Goal: Transaction & Acquisition: Purchase product/service

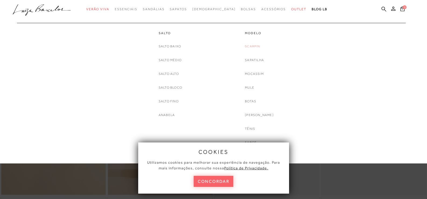
click at [251, 46] on link "Scarpin" at bounding box center [252, 47] width 15 height 6
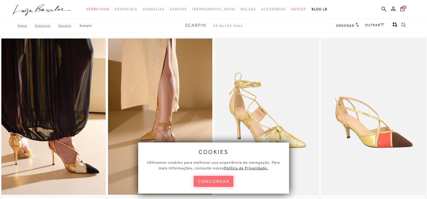
click at [210, 177] on button "concordar" at bounding box center [214, 181] width 40 height 11
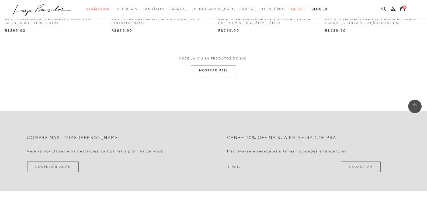
scroll to position [1157, 0]
click at [217, 72] on button "MOSTRAR MAIS" at bounding box center [213, 70] width 45 height 10
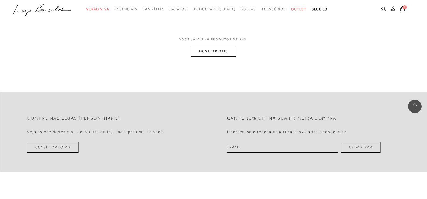
scroll to position [2342, 0]
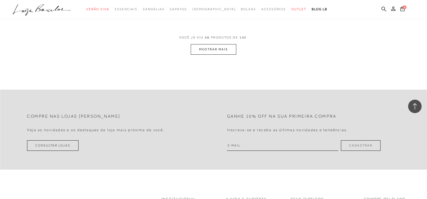
click at [208, 49] on button "MOSTRAR MAIS" at bounding box center [213, 49] width 45 height 10
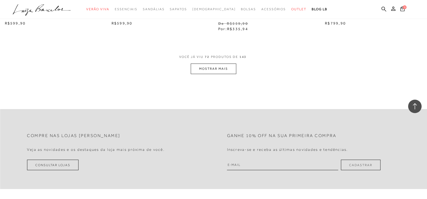
scroll to position [3499, 0]
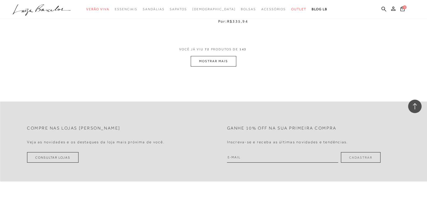
click at [222, 61] on button "MOSTRAR MAIS" at bounding box center [213, 61] width 45 height 10
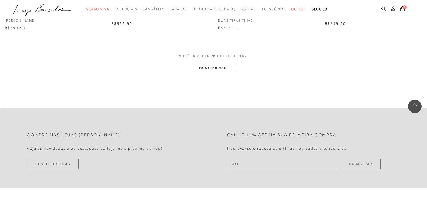
scroll to position [4656, 0]
click at [210, 64] on button "MOSTRAR MAIS" at bounding box center [213, 67] width 45 height 10
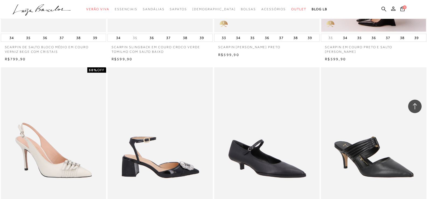
scroll to position [4899, 0]
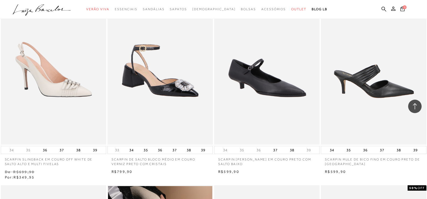
click at [402, 71] on img at bounding box center [373, 66] width 105 height 158
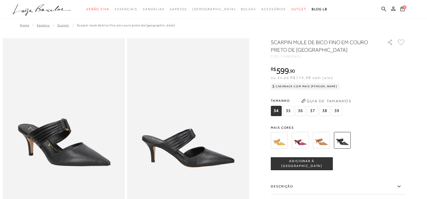
click at [318, 142] on img at bounding box center [320, 140] width 17 height 17
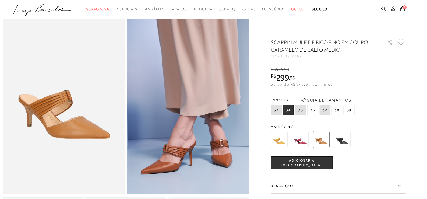
click at [300, 144] on img at bounding box center [299, 139] width 17 height 17
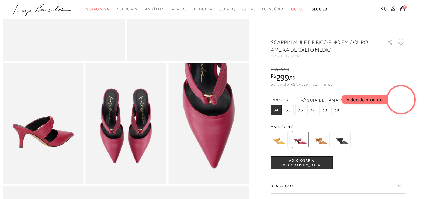
scroll to position [215, 0]
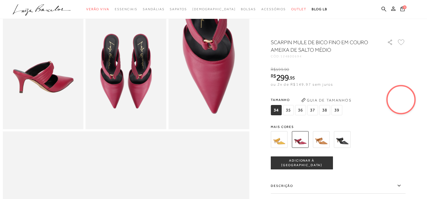
click at [348, 138] on img at bounding box center [341, 139] width 17 height 17
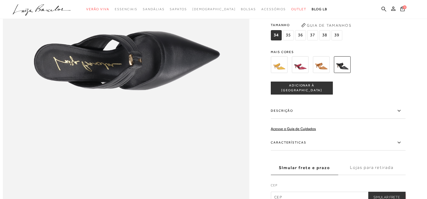
scroll to position [484, 0]
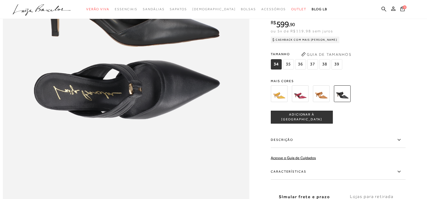
click at [276, 102] on img at bounding box center [278, 93] width 17 height 17
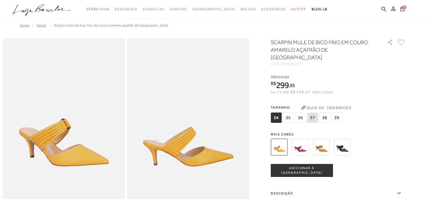
click at [349, 142] on img at bounding box center [341, 147] width 17 height 17
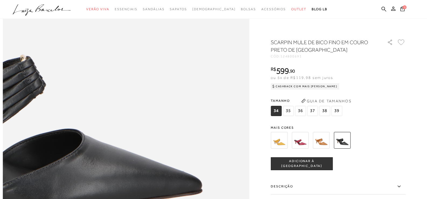
scroll to position [404, 0]
